Goal: Information Seeking & Learning: Learn about a topic

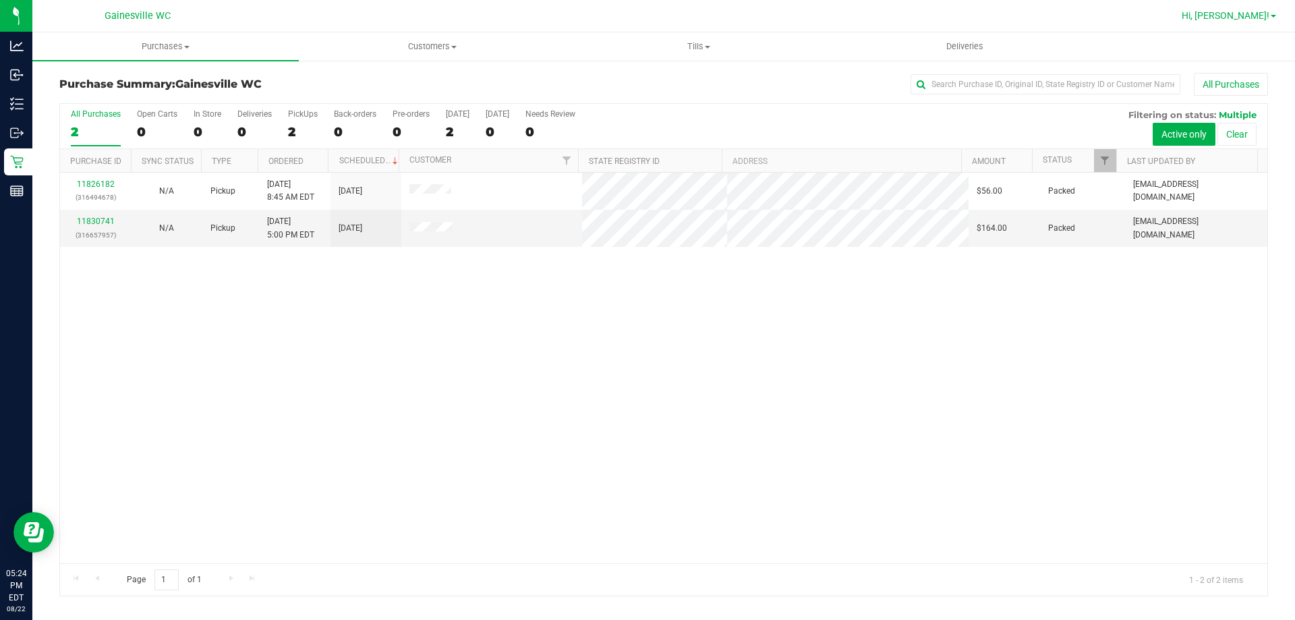
click at [1225, 20] on span "Hi, [PERSON_NAME]!" at bounding box center [1226, 15] width 88 height 11
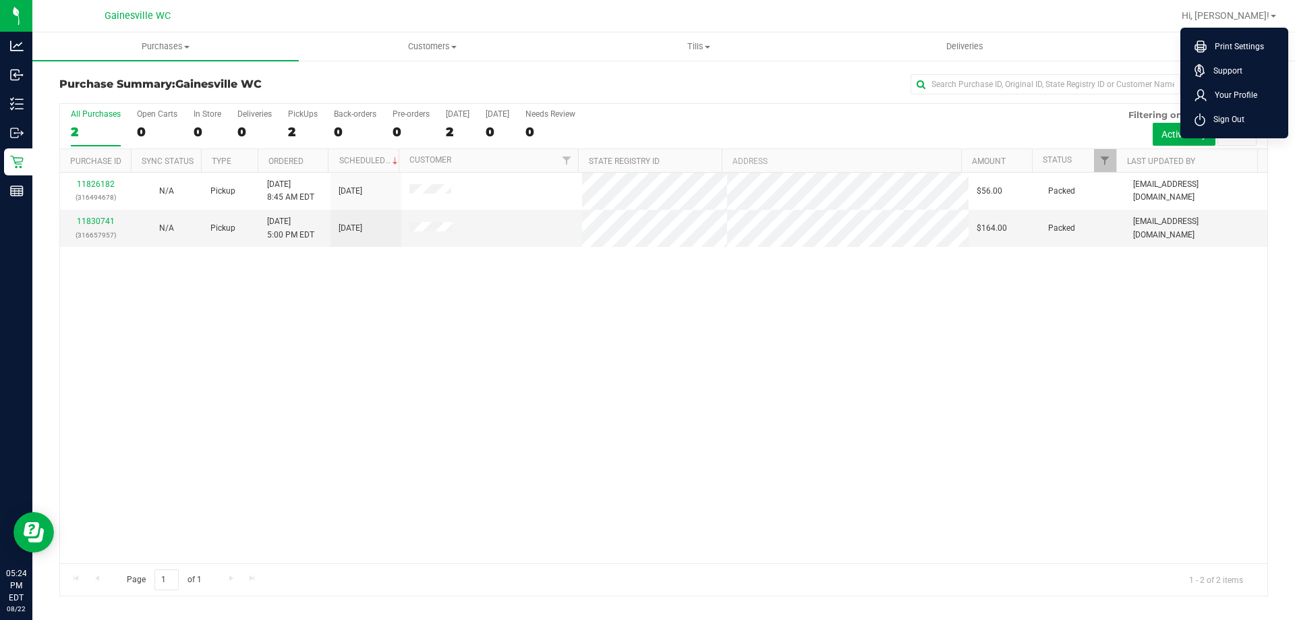
click at [515, 409] on div "11826182 (316494678) N/A Pickup [DATE] 8:45 AM EDT 8/22/2025 $56.00 Packed [EMA…" at bounding box center [664, 368] width 1208 height 391
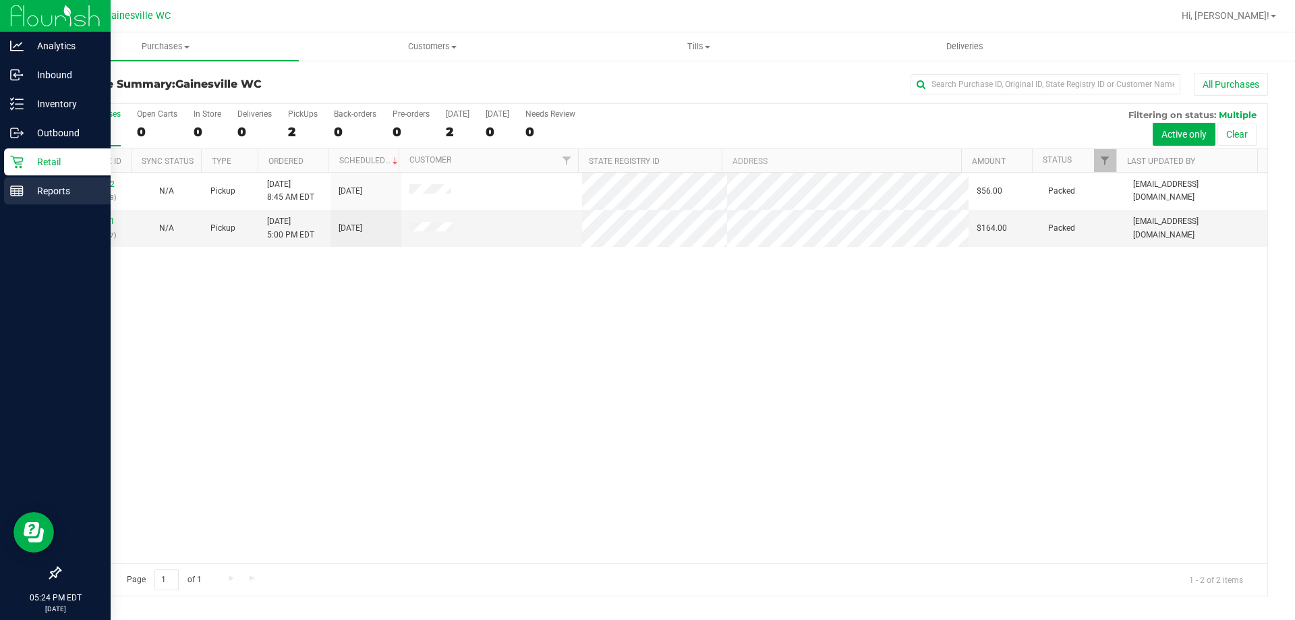
click at [43, 185] on p "Reports" at bounding box center [64, 191] width 81 height 16
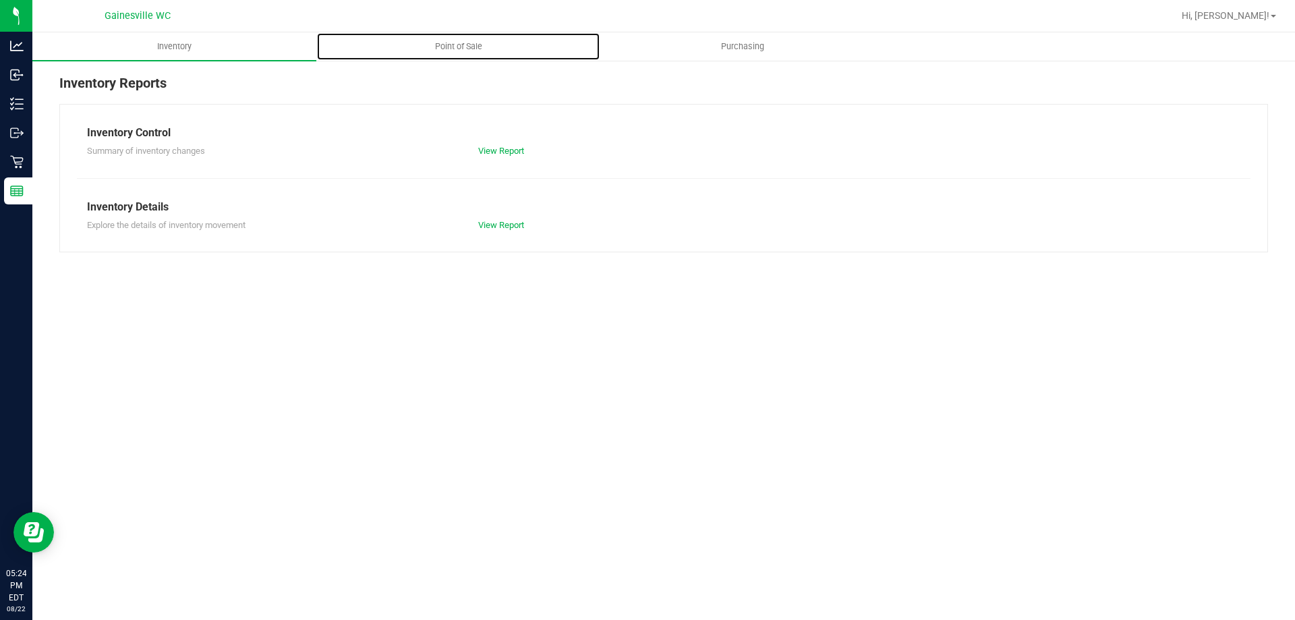
click at [434, 50] on span "Point of Sale" at bounding box center [459, 46] width 84 height 12
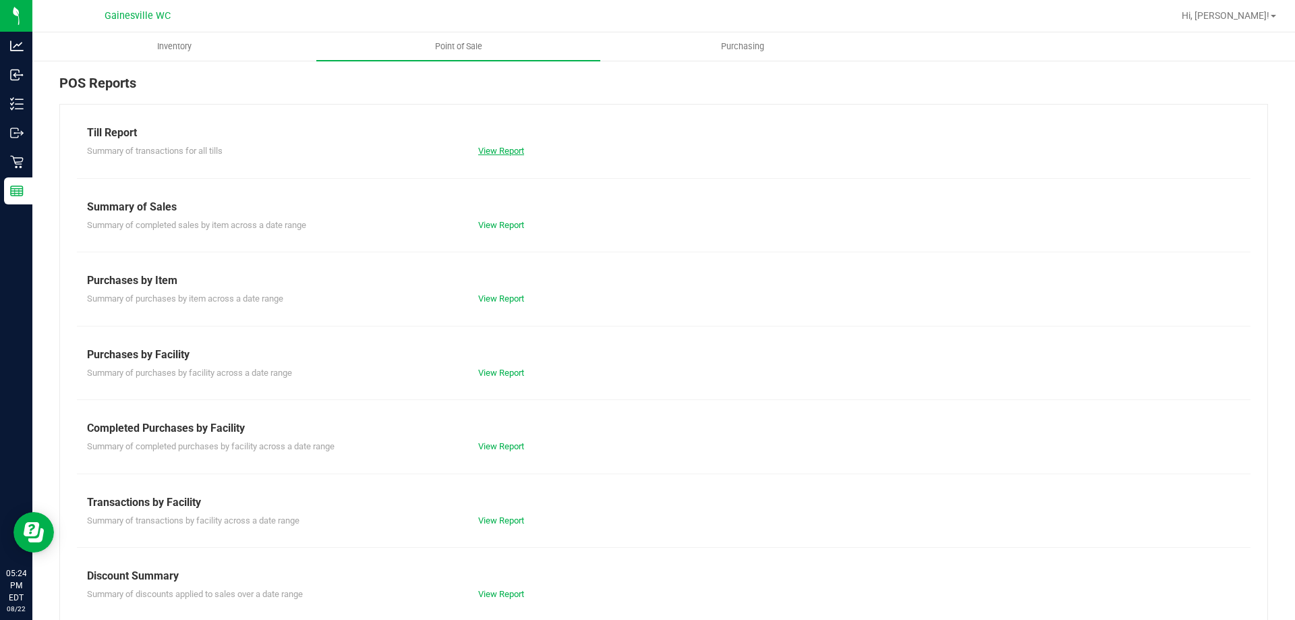
click at [486, 146] on link "View Report" at bounding box center [501, 151] width 46 height 10
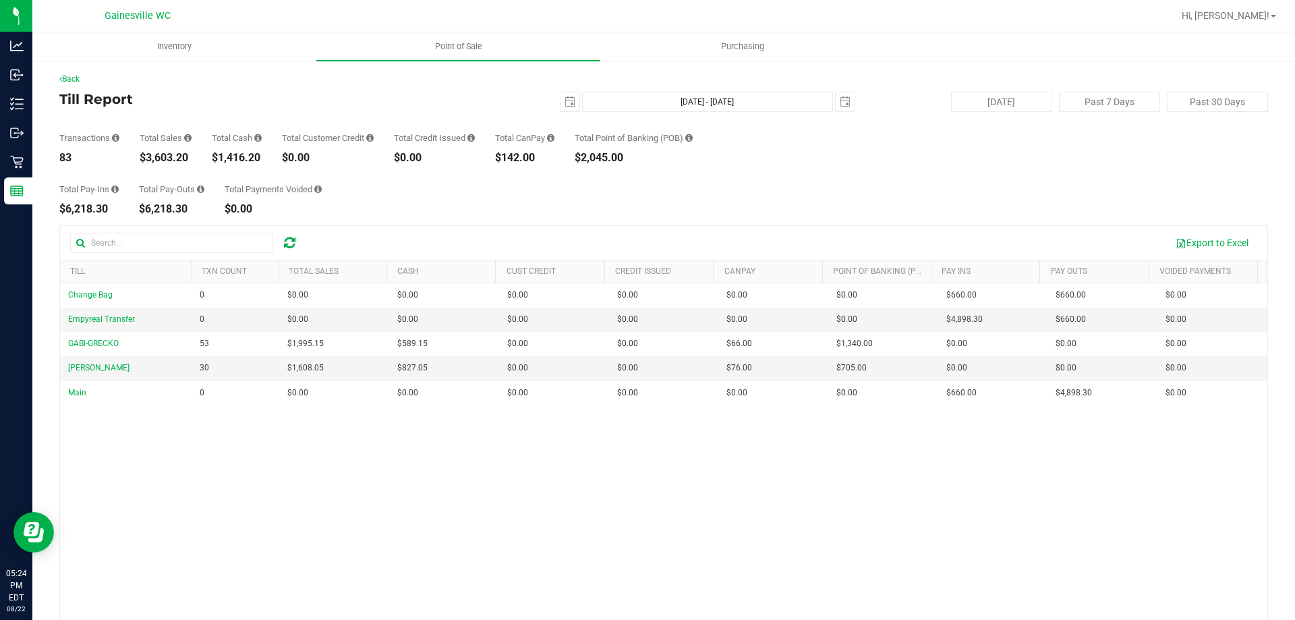
click at [403, 523] on div "Change Bag 0 $0.00 $0.00 $0.00 $0.00 $0.00 $0.00 $0.00 $0.00 $0.00 $0.00 $0.00 …" at bounding box center [664, 478] width 1208 height 391
click at [1244, 14] on span "Hi, [PERSON_NAME]!" at bounding box center [1226, 15] width 88 height 11
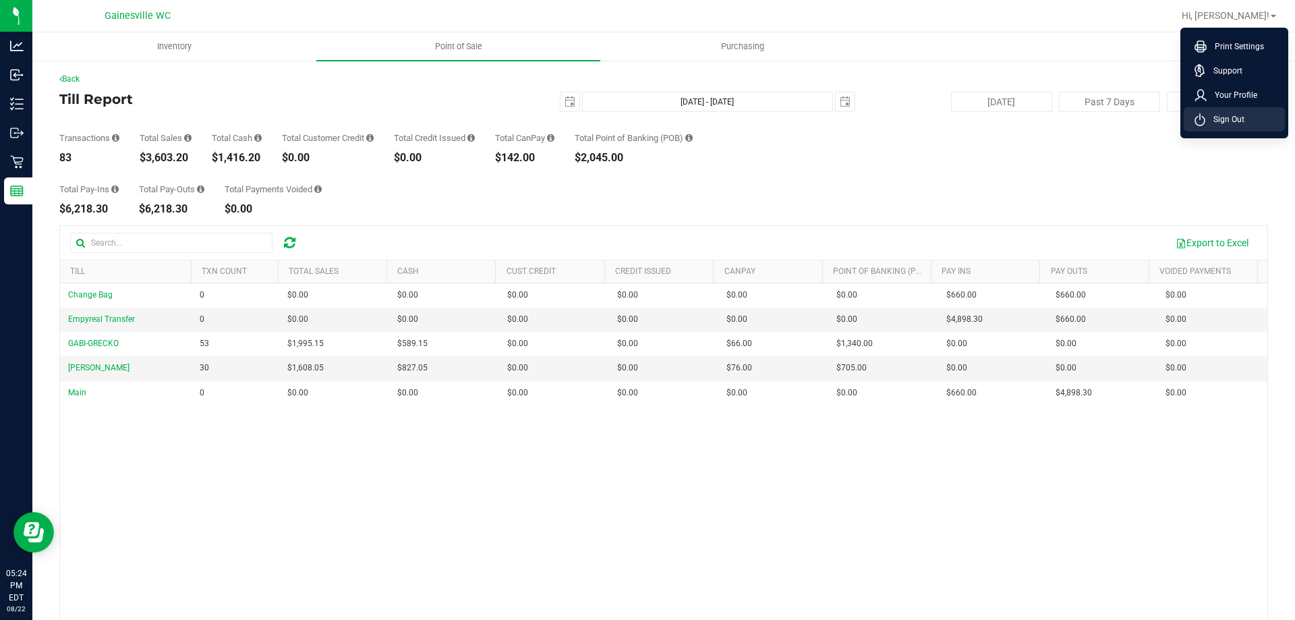
click at [1246, 125] on li "Sign Out" at bounding box center [1234, 119] width 101 height 24
